Goal: Task Accomplishment & Management: Manage account settings

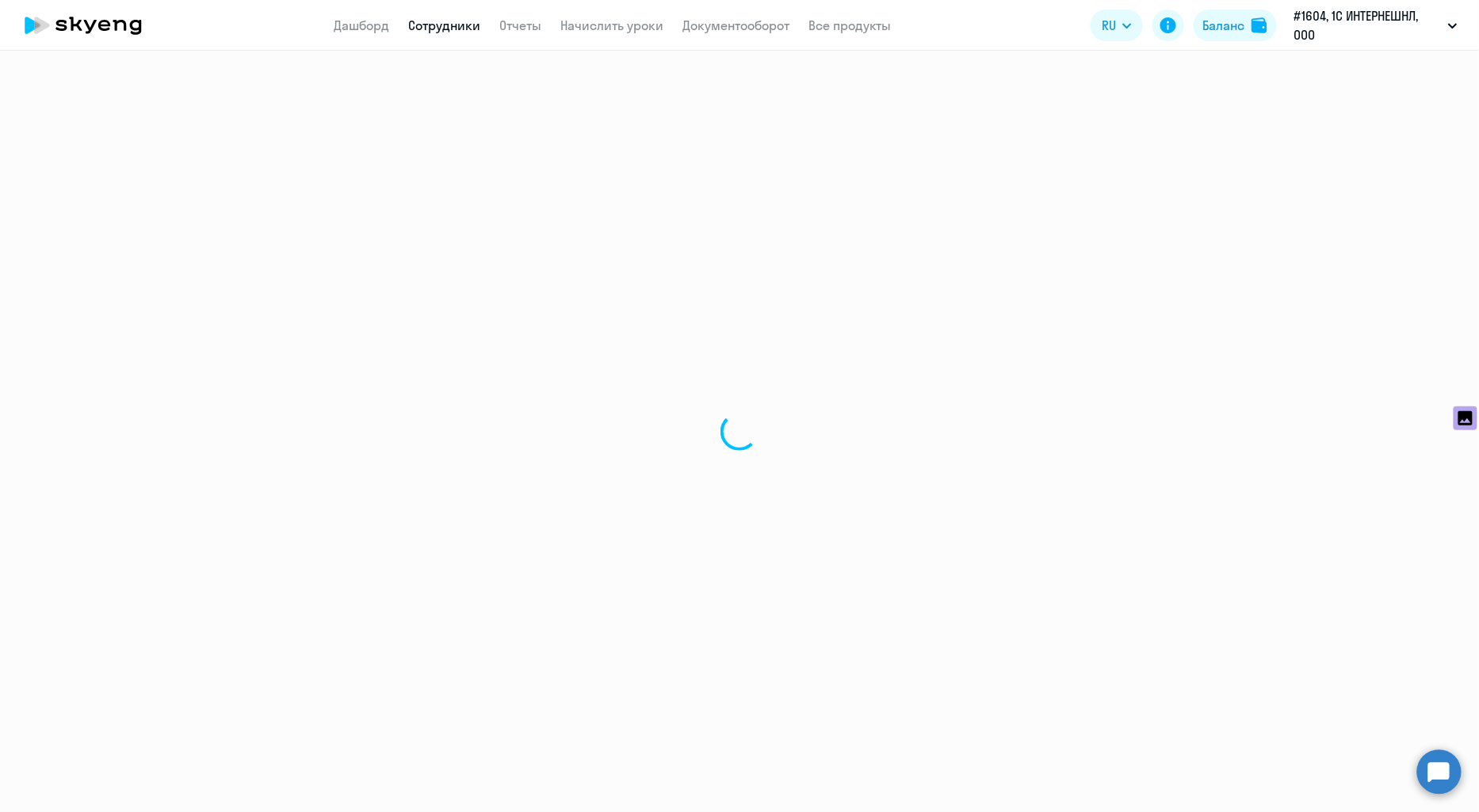
select select "30"
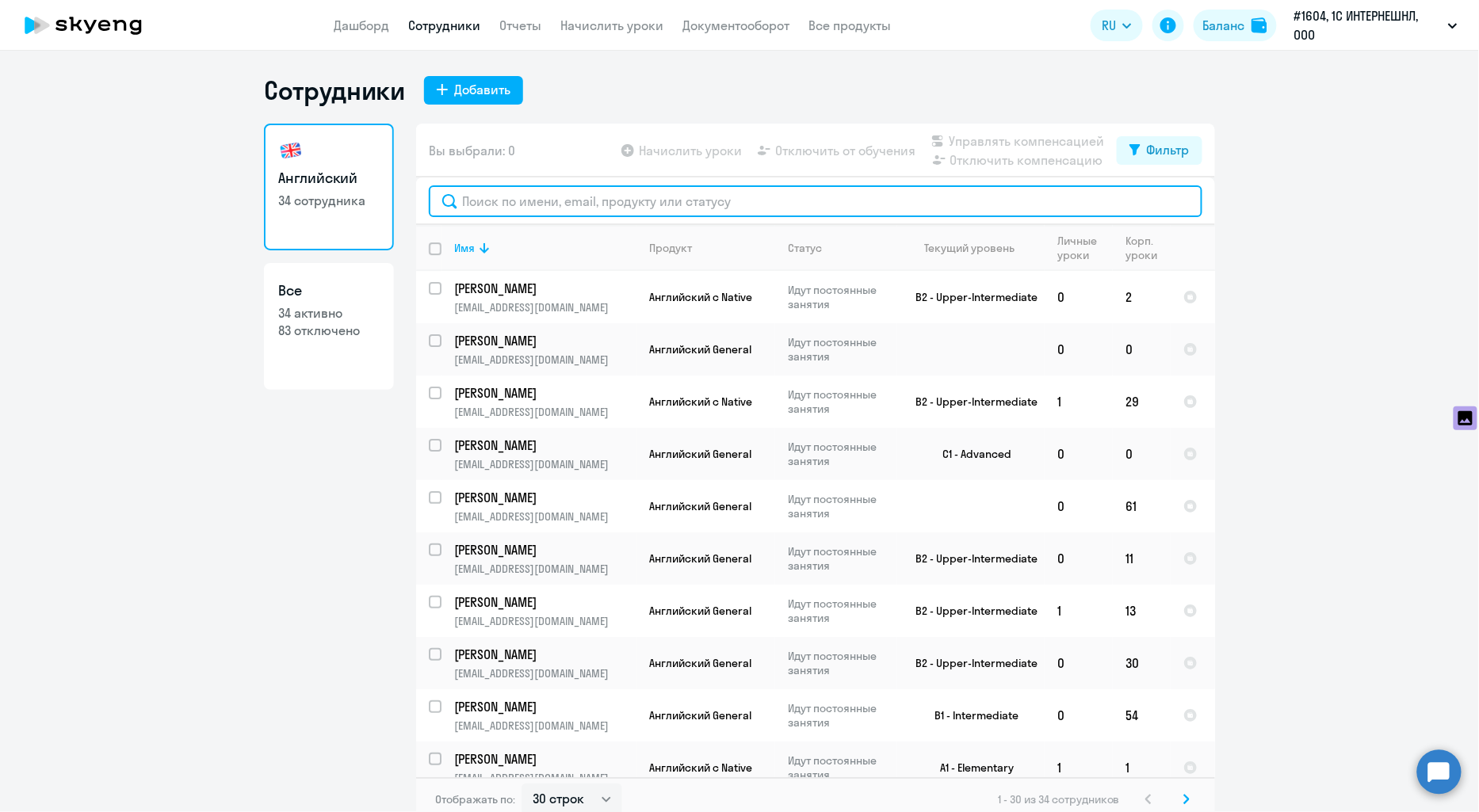
click at [595, 205] on input "text" at bounding box center [815, 201] width 773 height 32
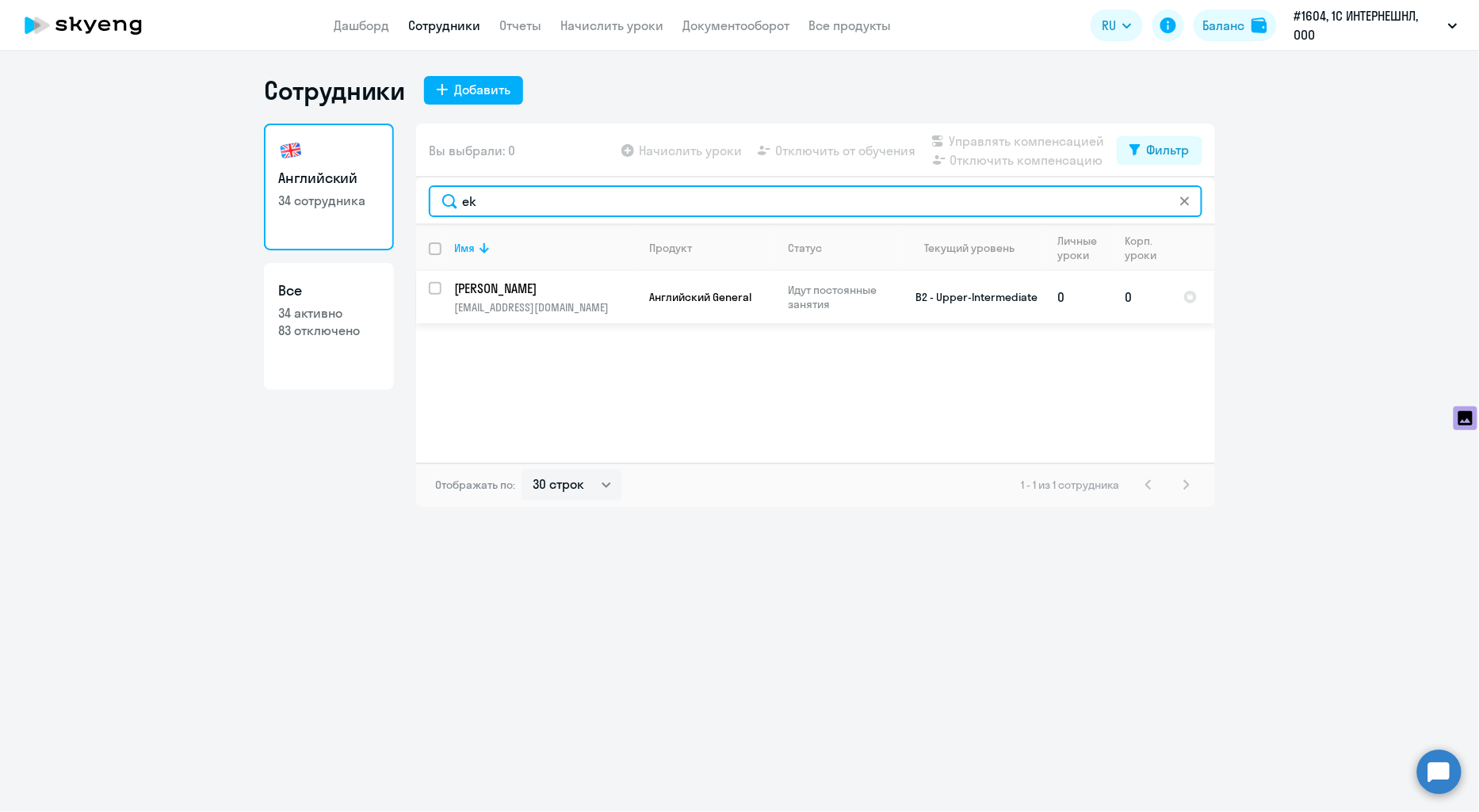
type input "ek"
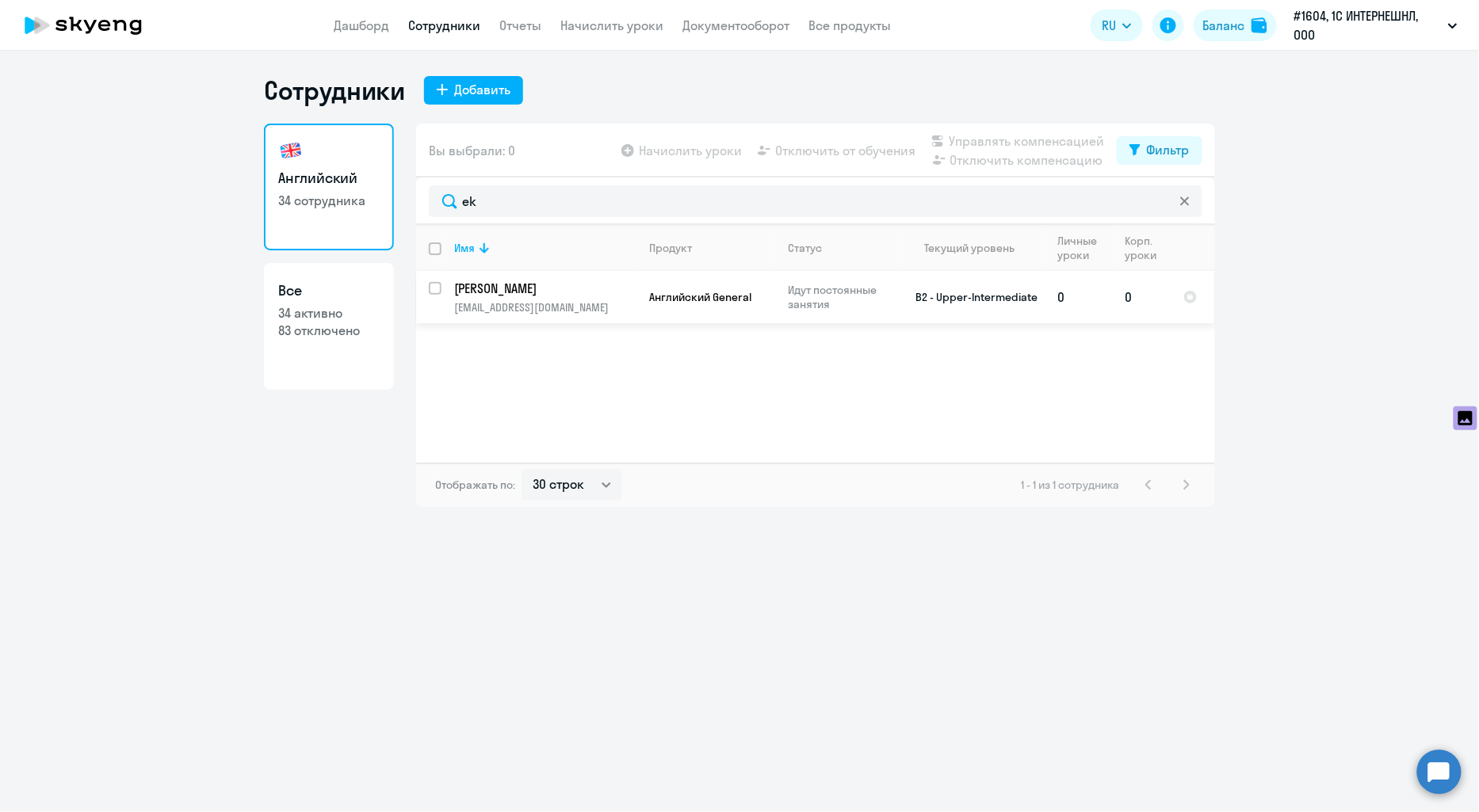
click at [542, 291] on p "[PERSON_NAME]" at bounding box center [543, 288] width 180 height 17
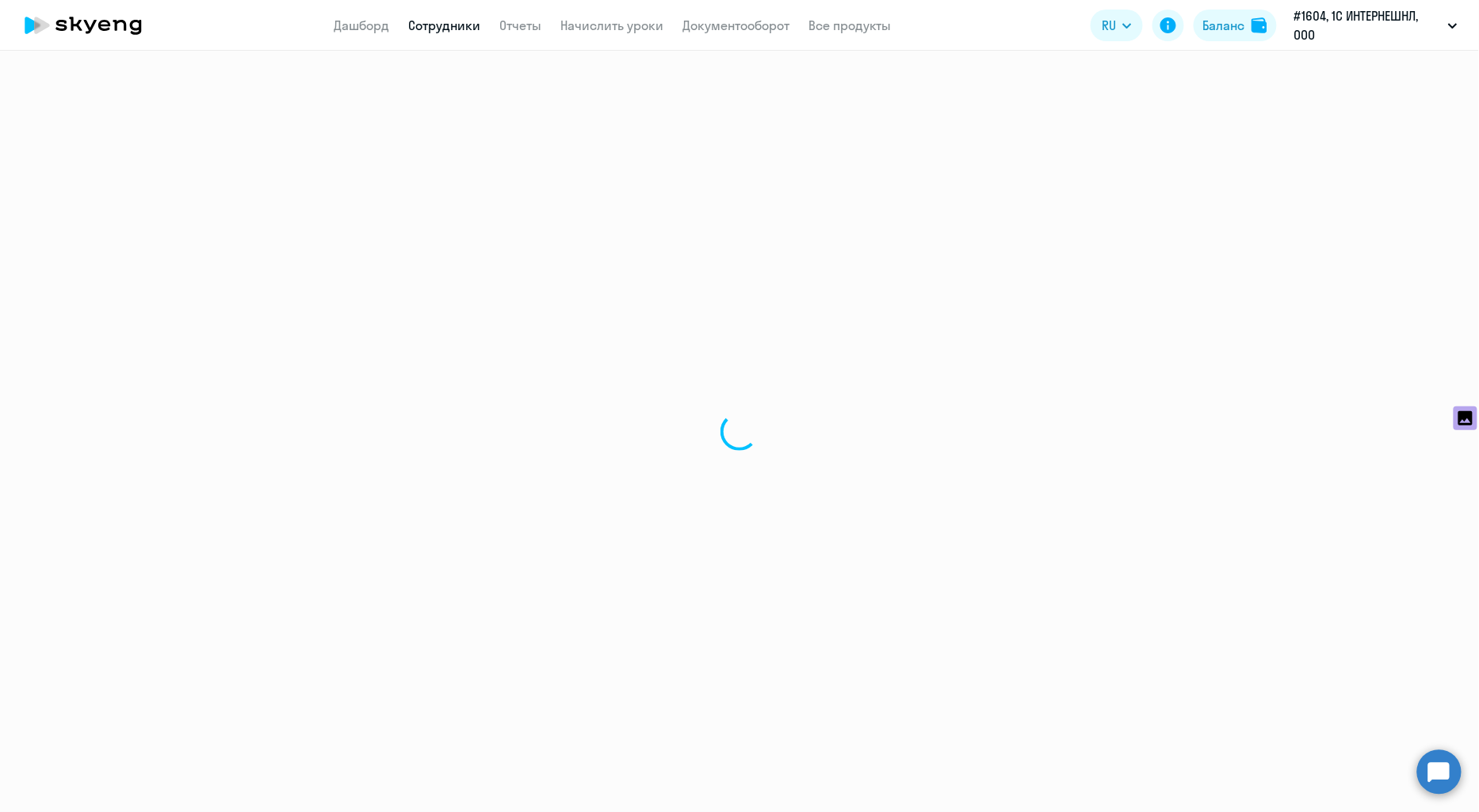
select select "english"
select select "30"
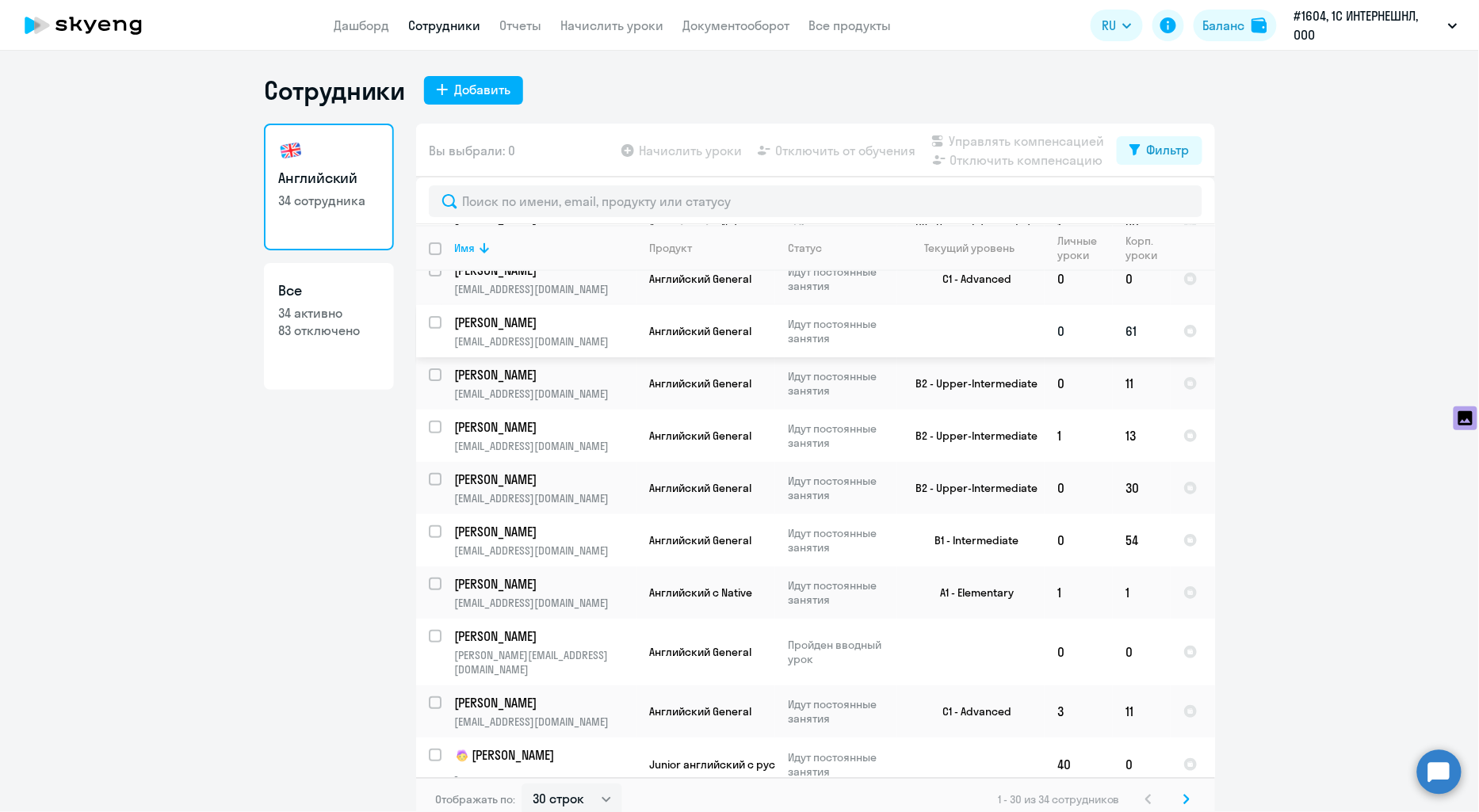
scroll to position [176, 0]
click at [610, 329] on td "[PERSON_NAME] [EMAIL_ADDRESS][DOMAIN_NAME]" at bounding box center [539, 330] width 195 height 52
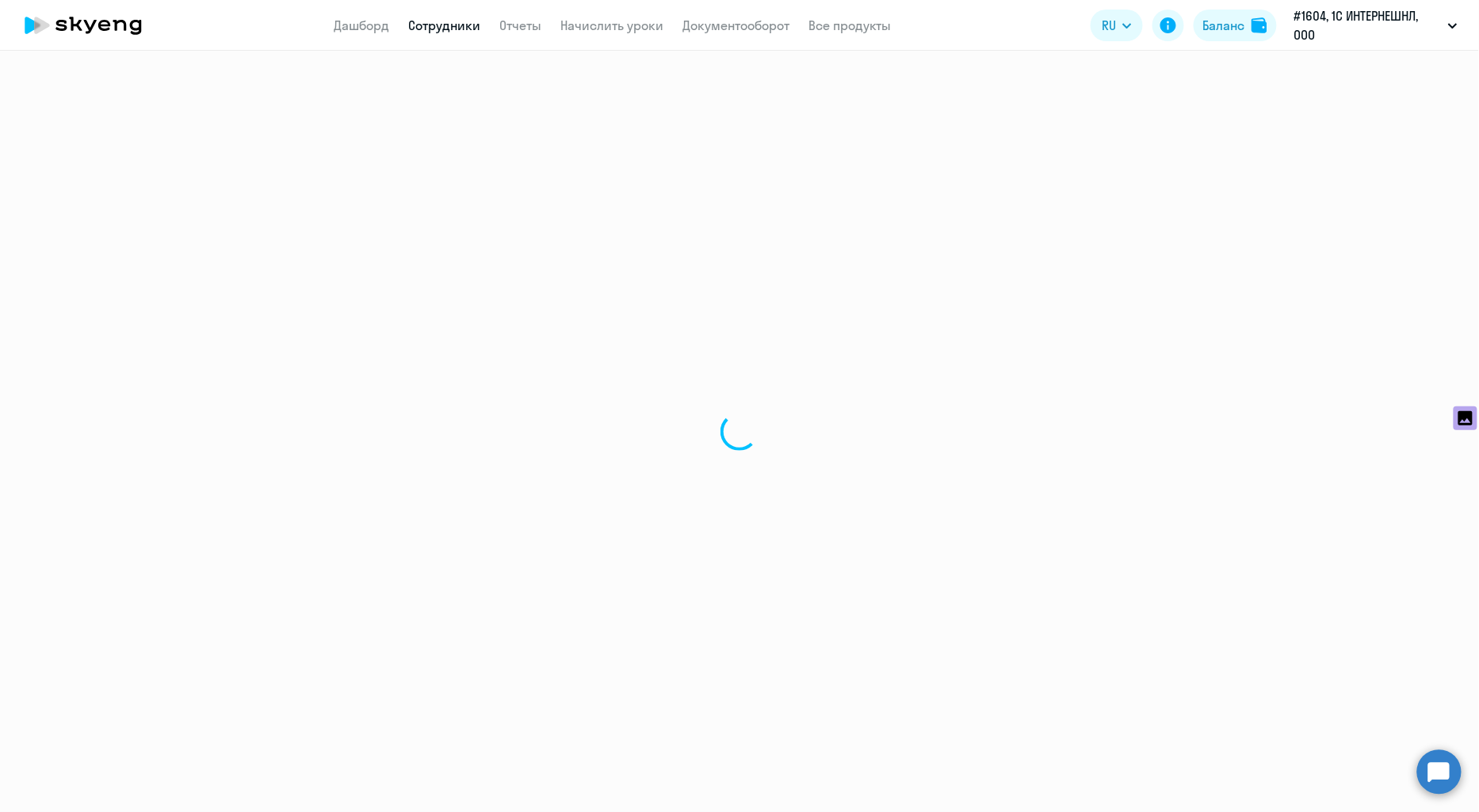
select select "english"
select select "30"
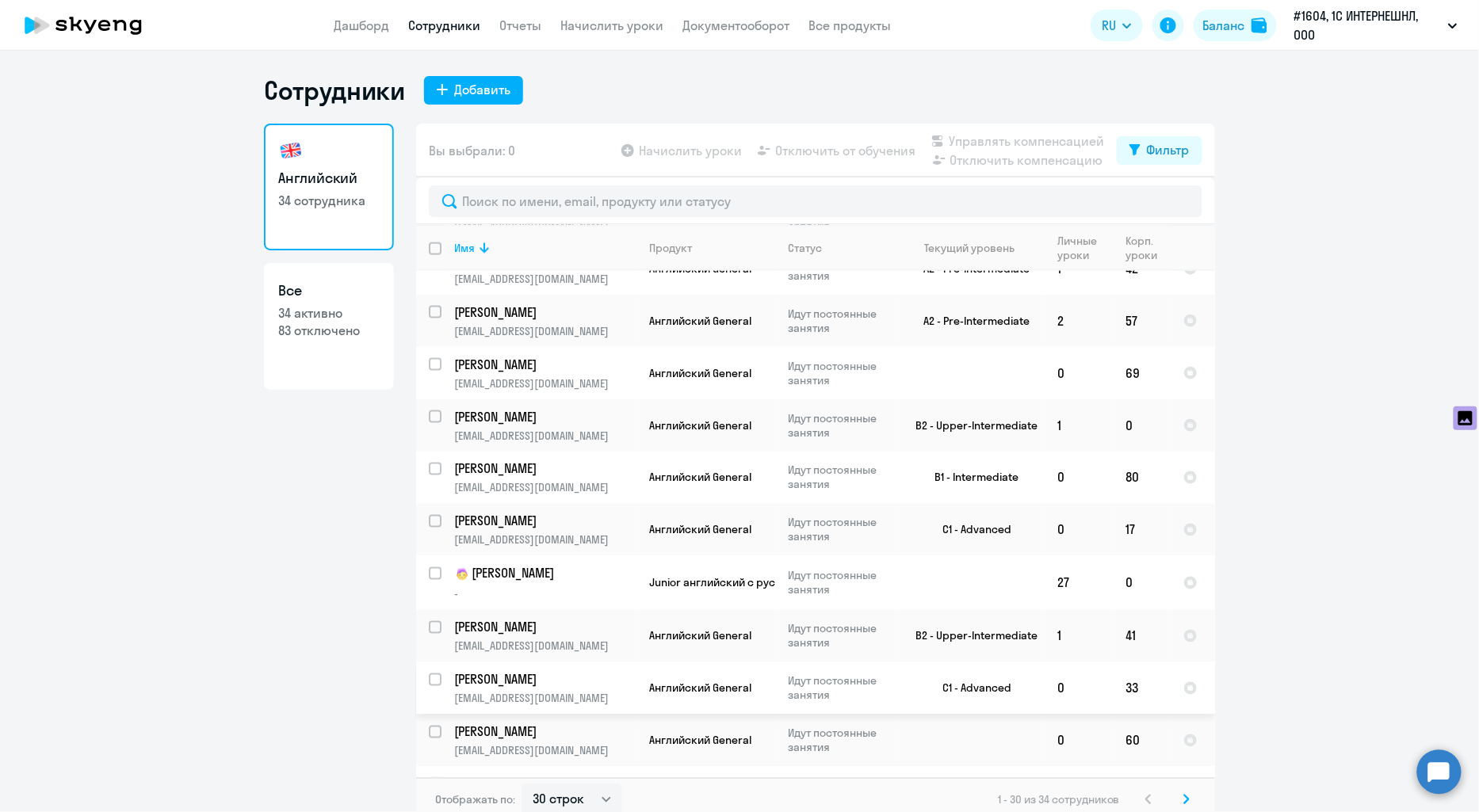
scroll to position [1057, 0]
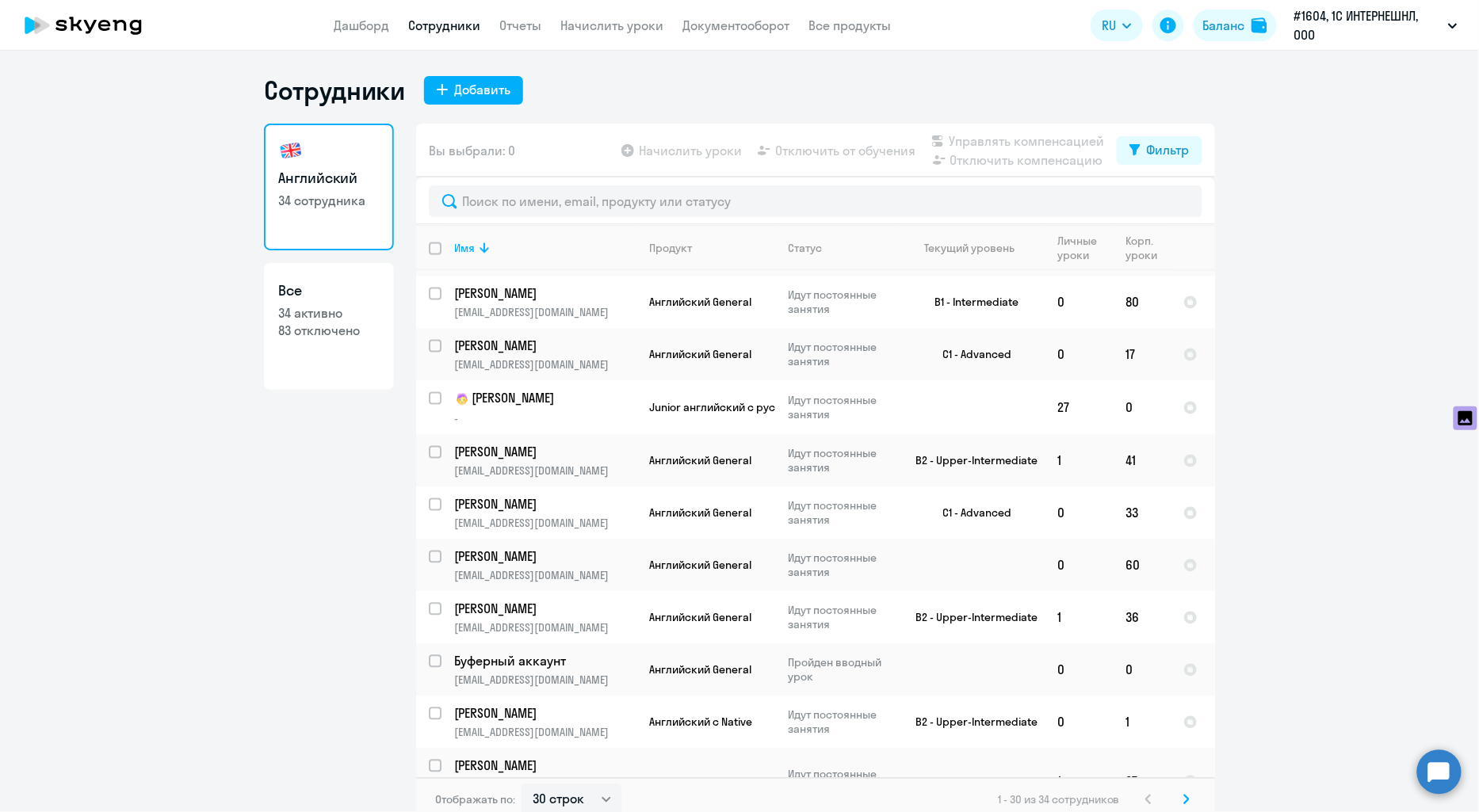
click at [1184, 801] on icon at bounding box center [1187, 799] width 6 height 11
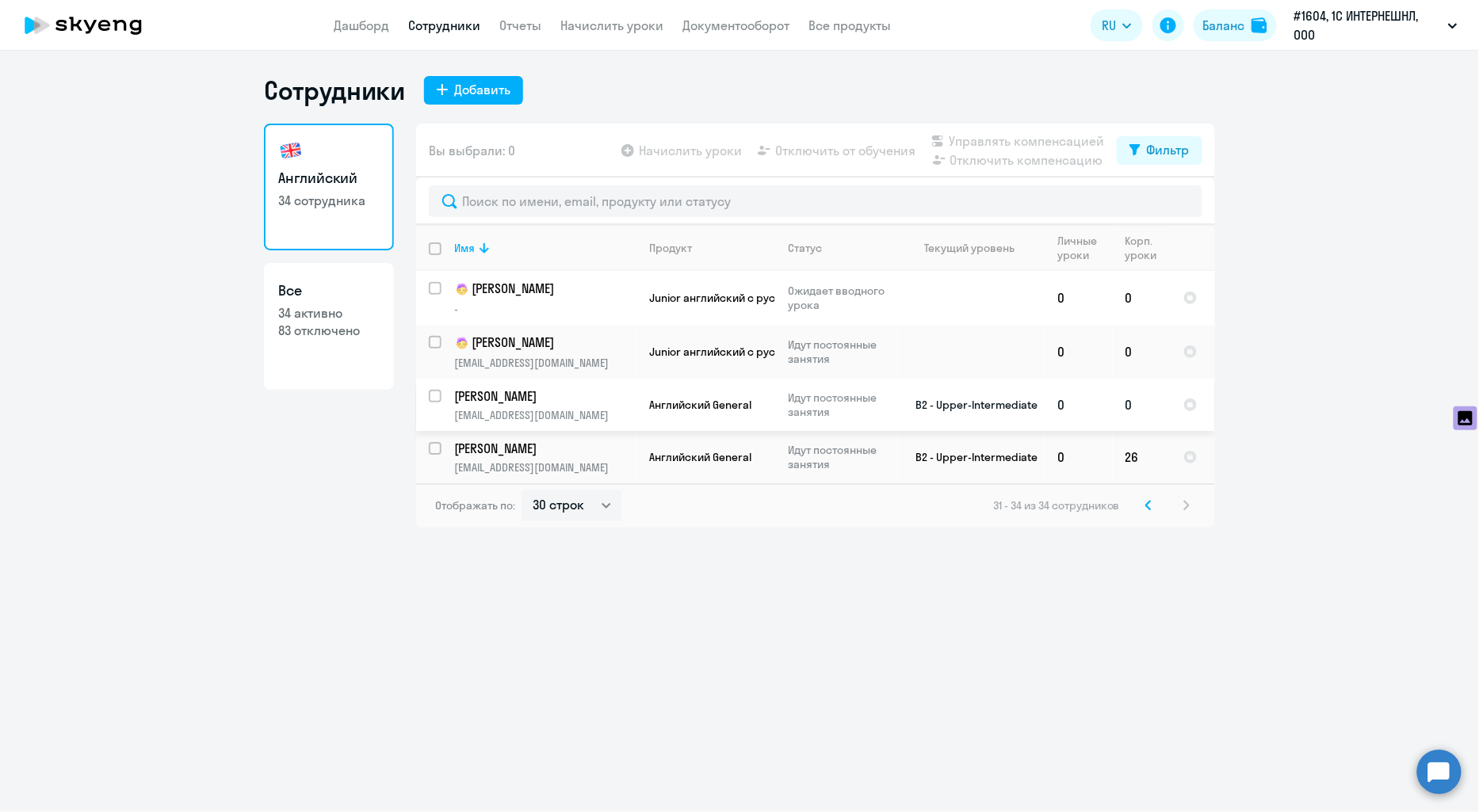
click at [432, 396] on input "select row 14638973" at bounding box center [444, 405] width 32 height 32
checkbox input "true"
click at [834, 151] on span "Отключить от обучения" at bounding box center [845, 150] width 140 height 19
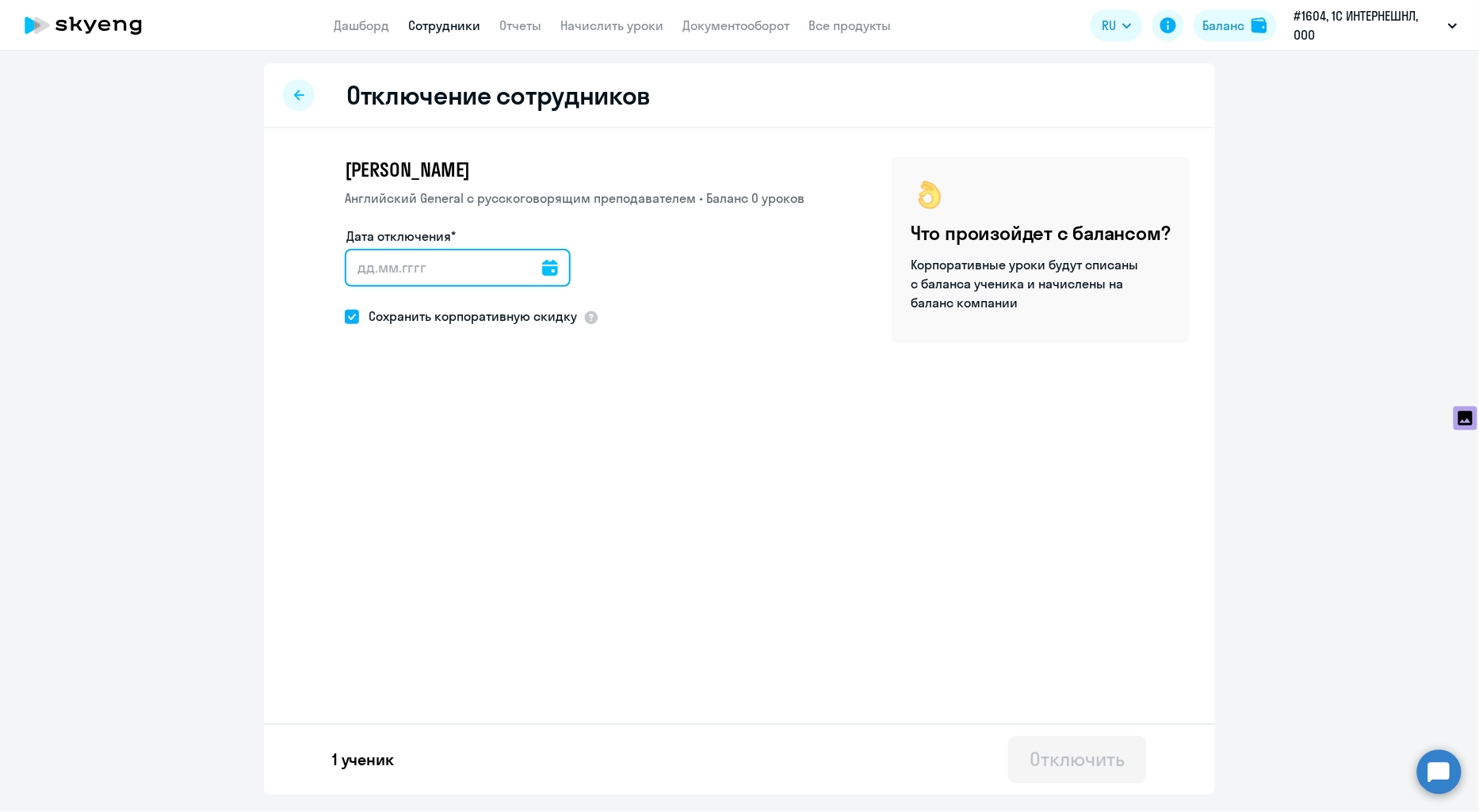
click at [479, 263] on input "Дата отключения*" at bounding box center [458, 268] width 226 height 38
click at [542, 268] on icon at bounding box center [550, 268] width 16 height 16
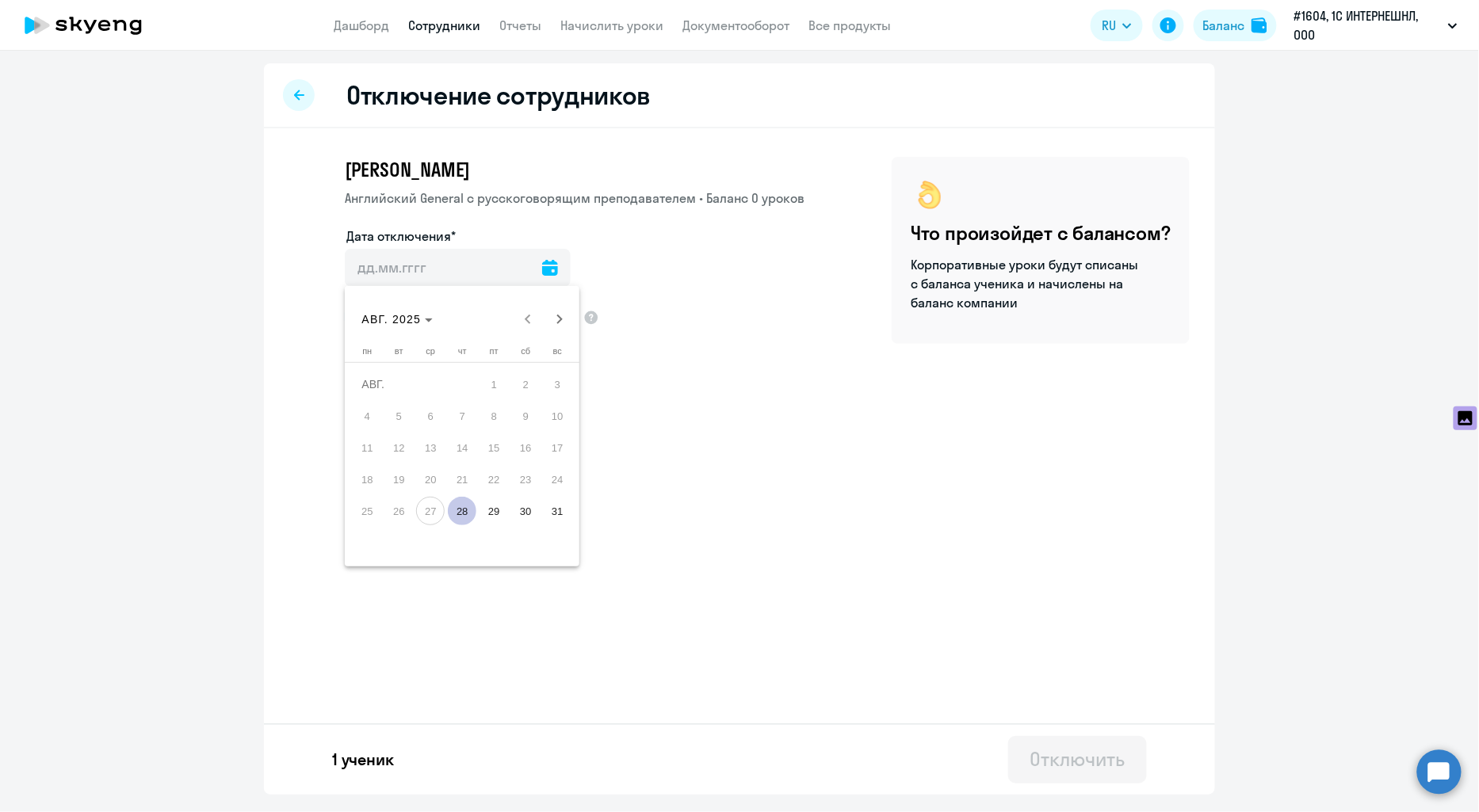
click at [465, 513] on span "28" at bounding box center [462, 512] width 29 height 29
type input "[DATE]"
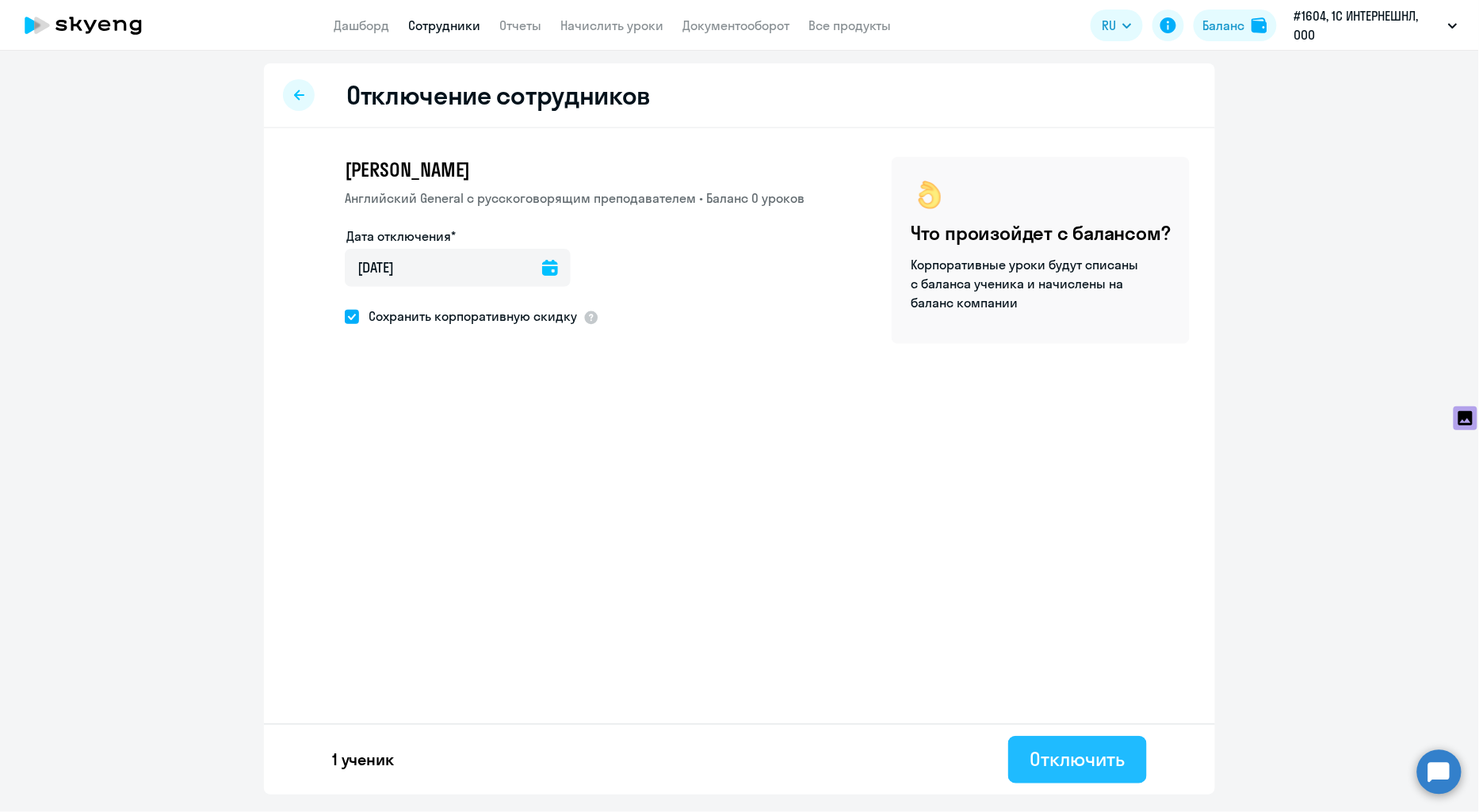
click at [1067, 755] on div "Отключить" at bounding box center [1077, 760] width 95 height 25
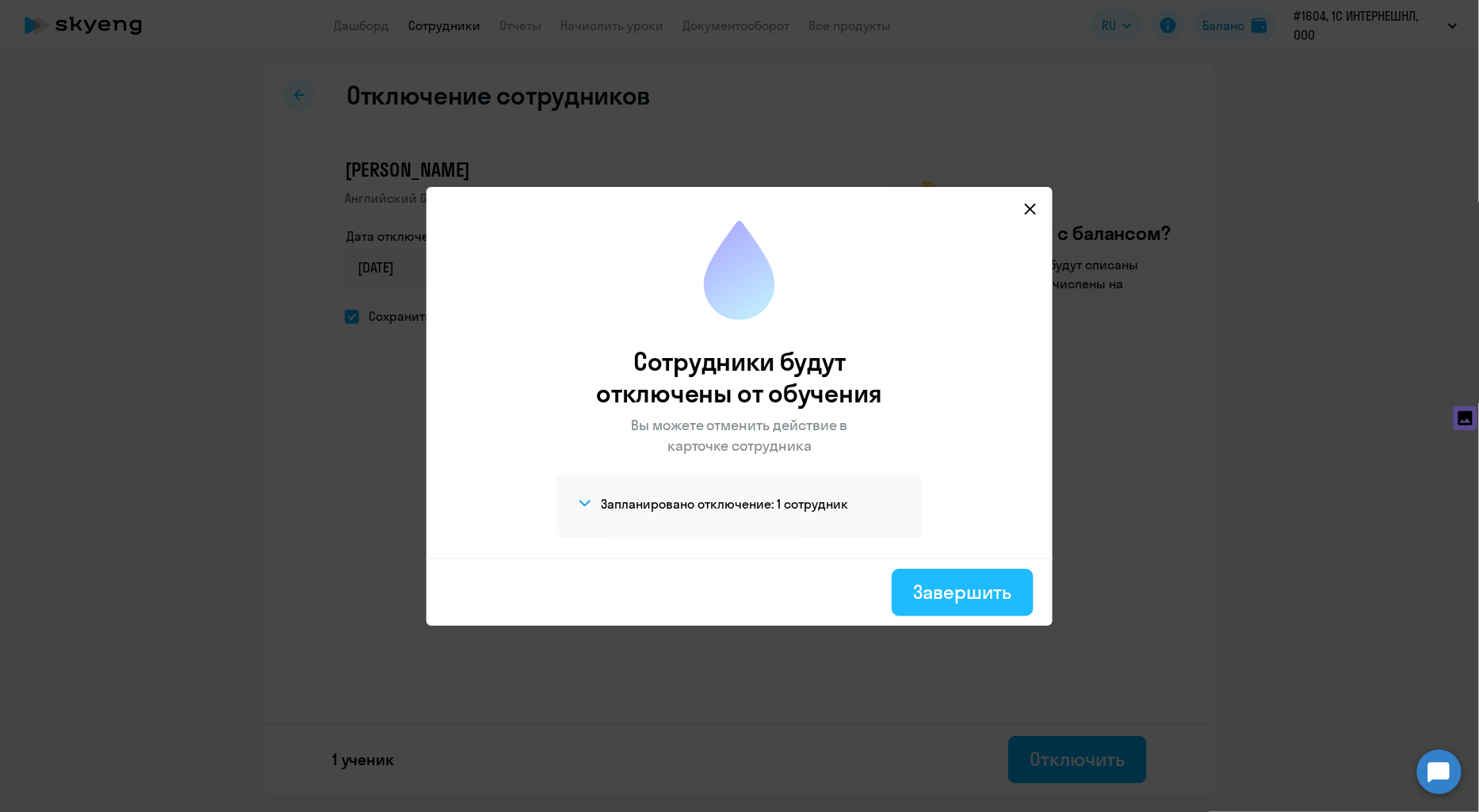
click at [947, 590] on div "Завершить" at bounding box center [963, 592] width 97 height 25
select select "30"
